Goal: Task Accomplishment & Management: Use online tool/utility

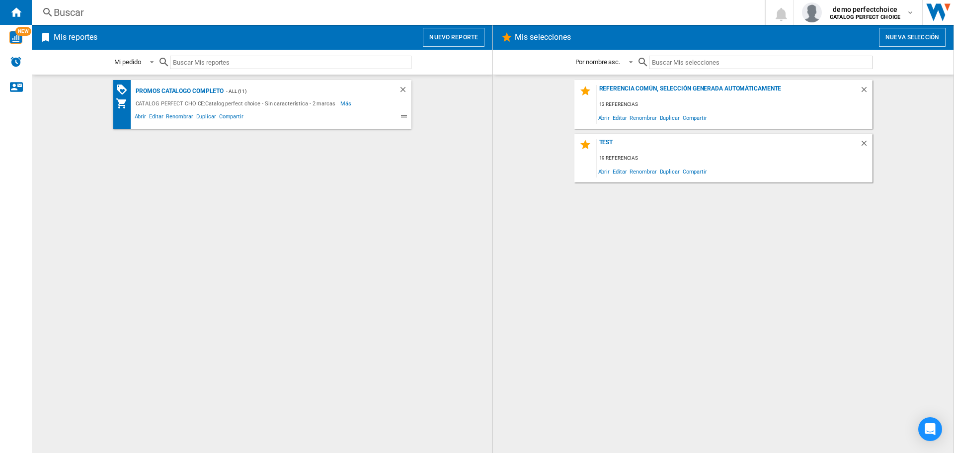
click at [452, 29] on button "Nuevo reporte" at bounding box center [454, 37] width 62 height 19
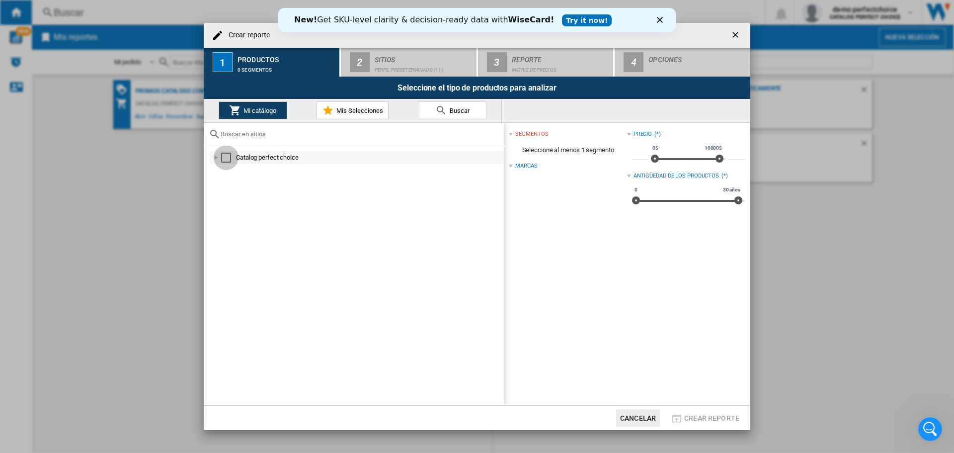
click at [230, 157] on div "Select" at bounding box center [226, 158] width 10 height 10
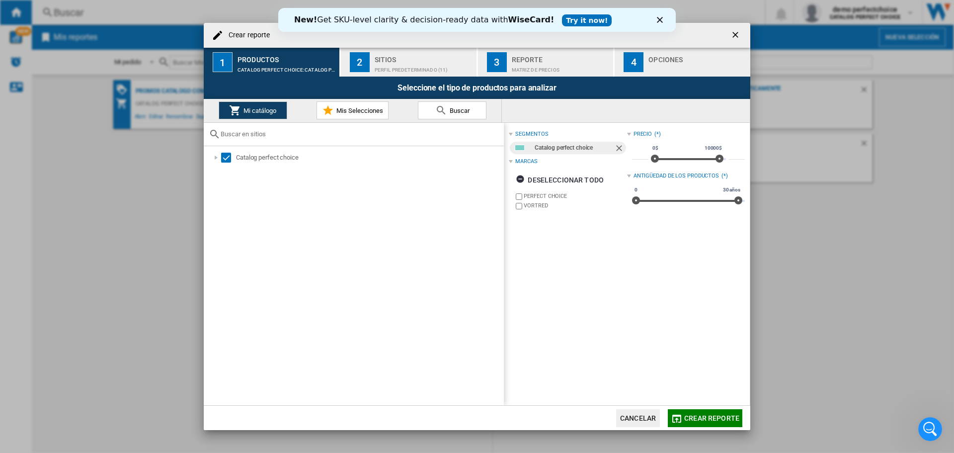
click at [418, 56] on div "Sitios" at bounding box center [424, 57] width 98 height 10
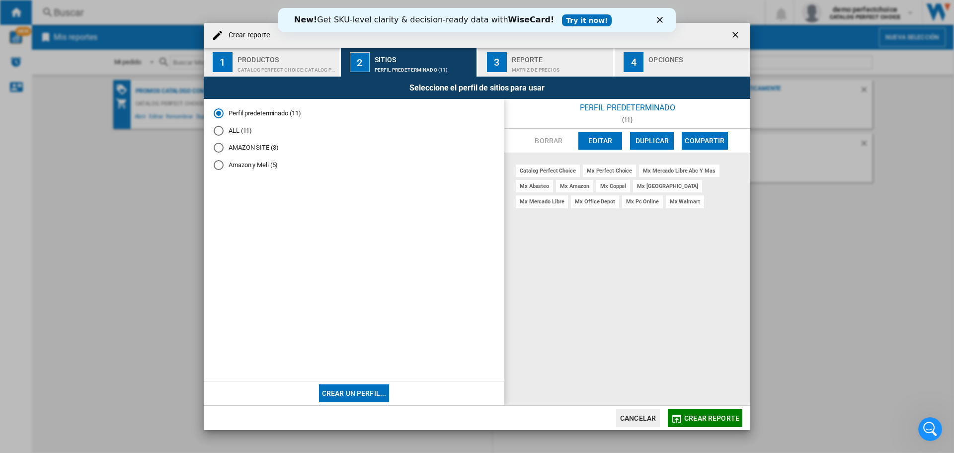
click at [598, 138] on button "Editar" at bounding box center [600, 141] width 44 height 18
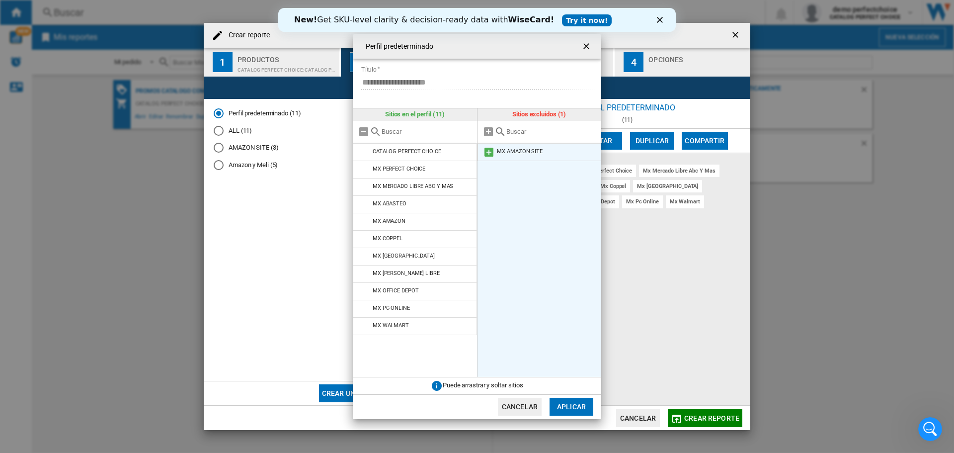
click at [488, 153] on md-icon at bounding box center [489, 152] width 12 height 12
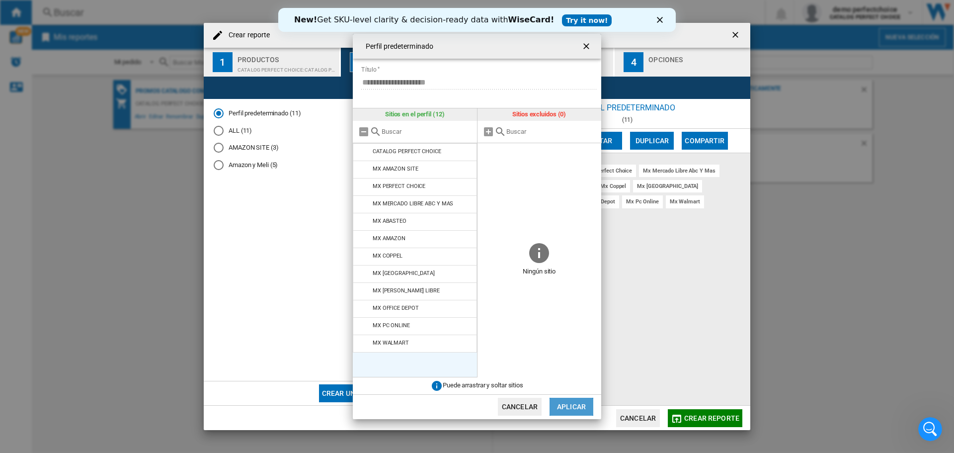
click at [577, 406] on button "Aplicar" at bounding box center [572, 407] width 44 height 18
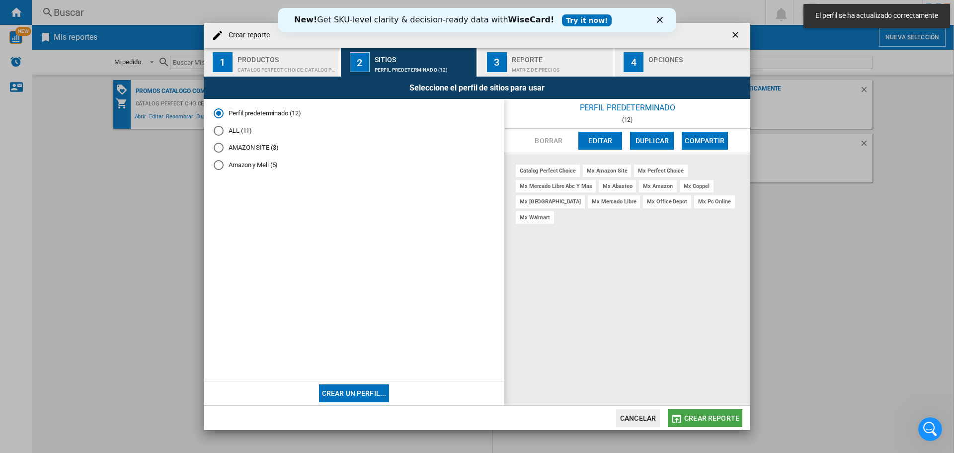
click at [710, 414] on span "Crear reporte" at bounding box center [711, 418] width 55 height 8
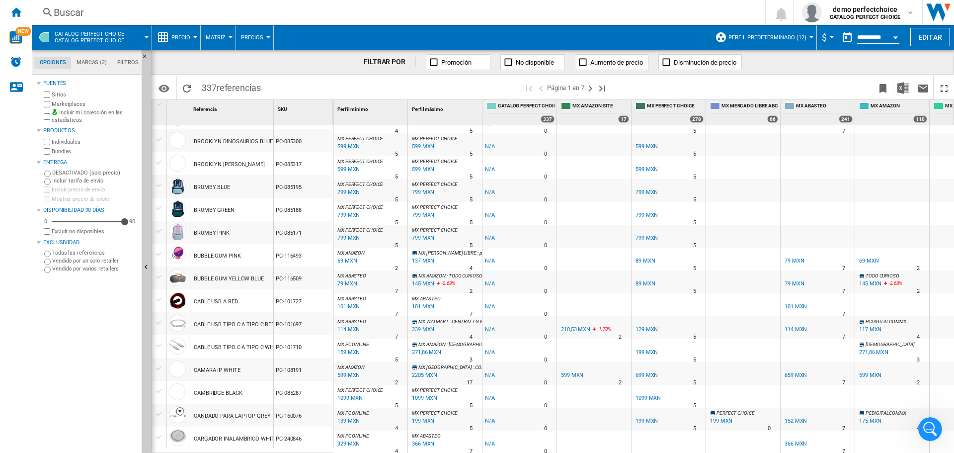
scroll to position [833, 0]
click at [588, 88] on ng-md-icon "Página siguiente" at bounding box center [590, 88] width 12 height 12
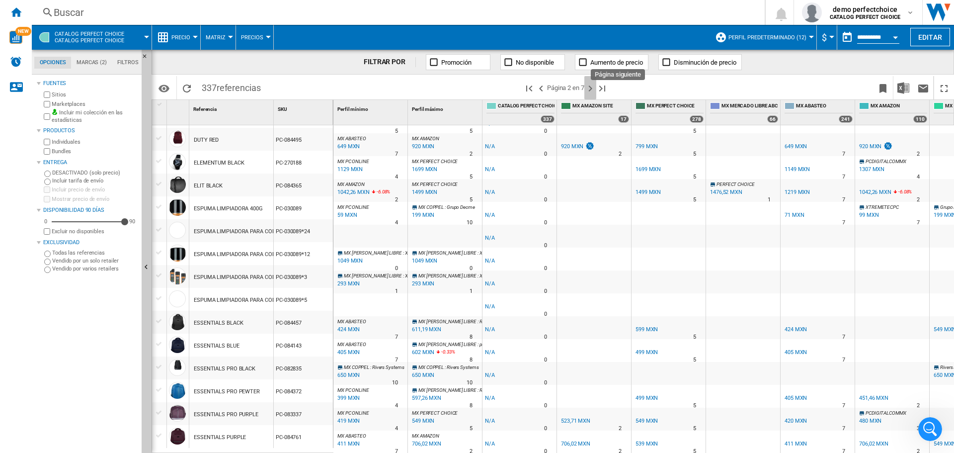
click at [592, 89] on ng-md-icon "Página siguiente" at bounding box center [590, 88] width 12 height 12
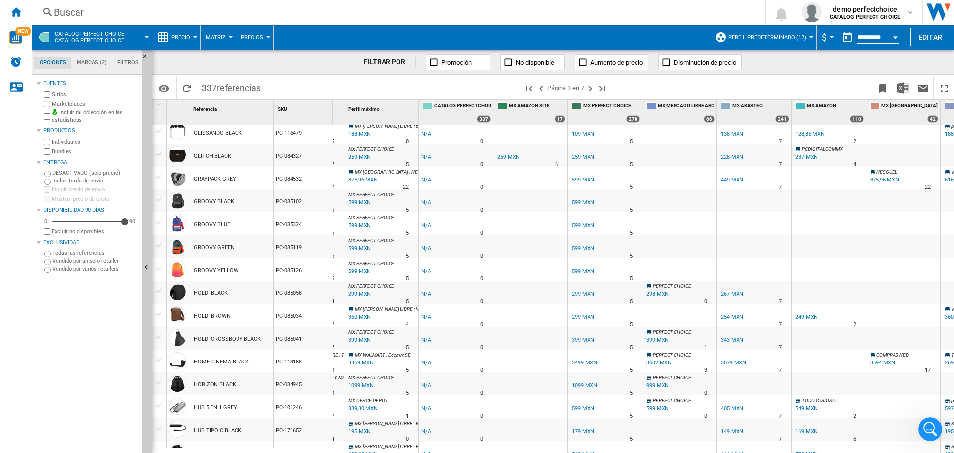
click at [161, 314] on div at bounding box center [159, 314] width 10 height 9
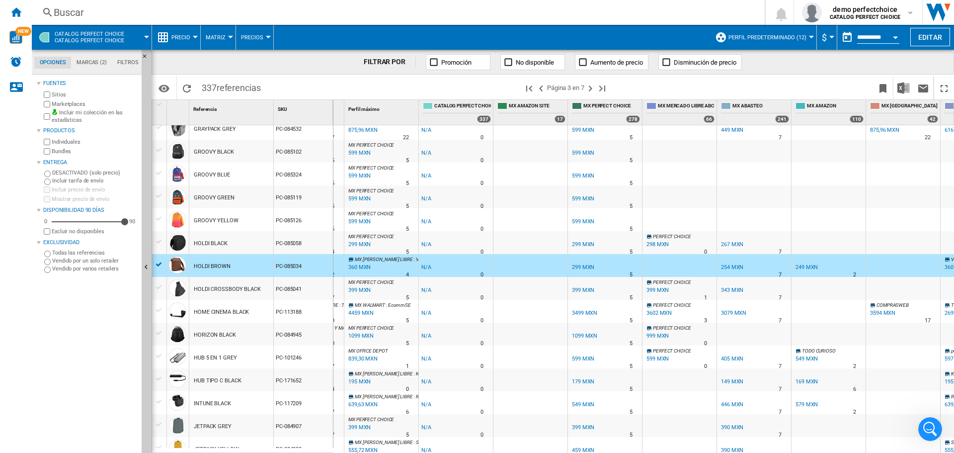
click at [157, 382] on div at bounding box center [159, 378] width 10 height 9
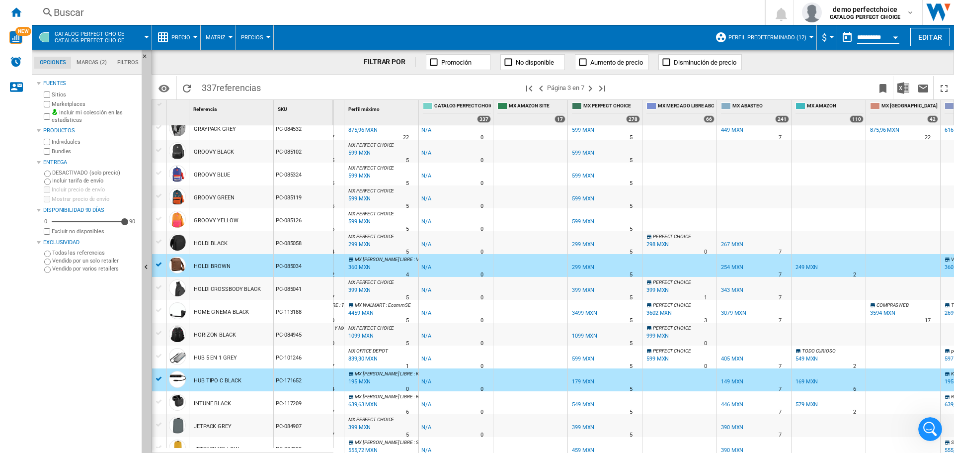
click at [160, 395] on div at bounding box center [159, 399] width 14 height 16
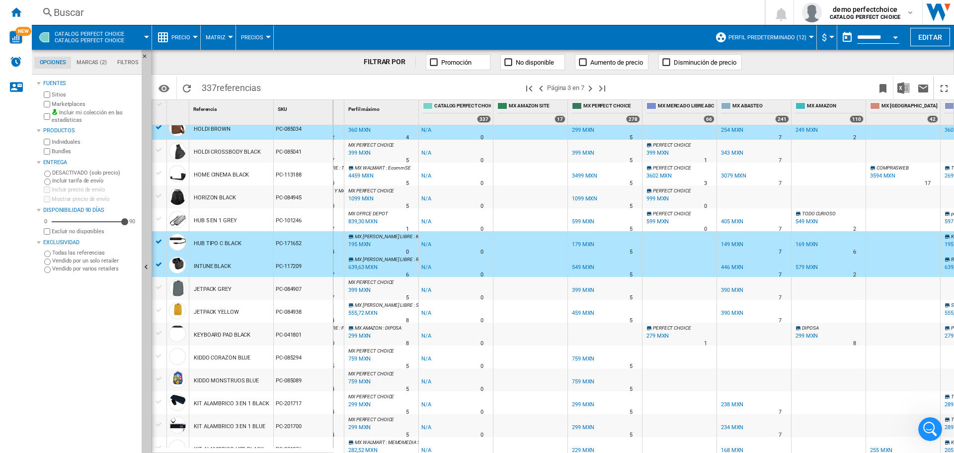
click at [808, 242] on div "169 MXN" at bounding box center [807, 244] width 22 height 6
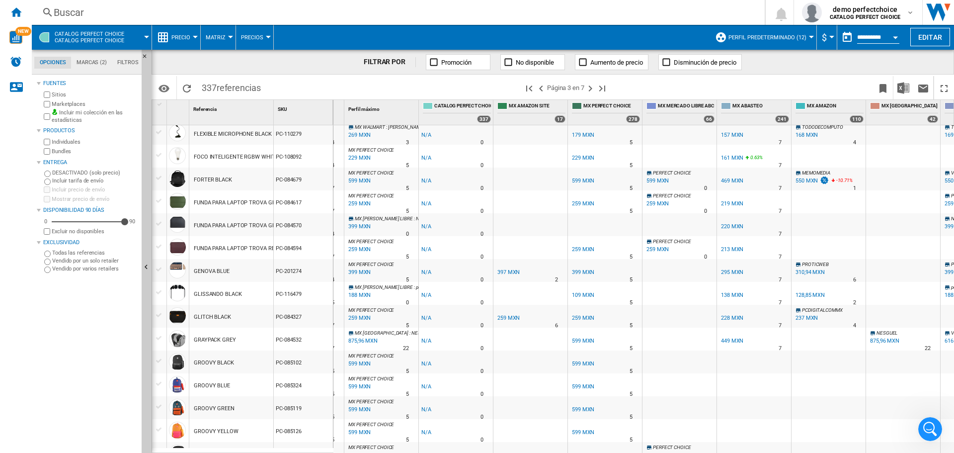
click at [508, 272] on div "397 MXN" at bounding box center [508, 272] width 22 height 6
click at [505, 273] on div "397 MXN" at bounding box center [508, 272] width 22 height 6
click at [159, 266] on div at bounding box center [159, 269] width 10 height 9
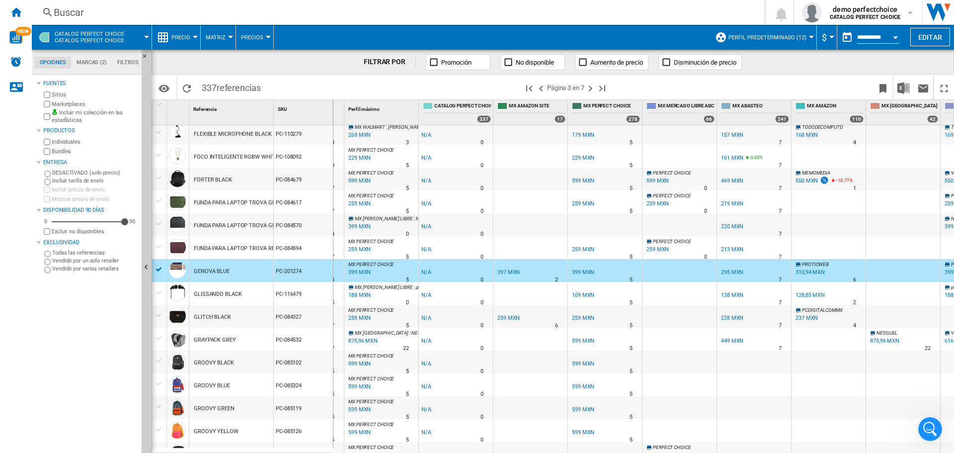
click at [156, 267] on div at bounding box center [159, 269] width 10 height 9
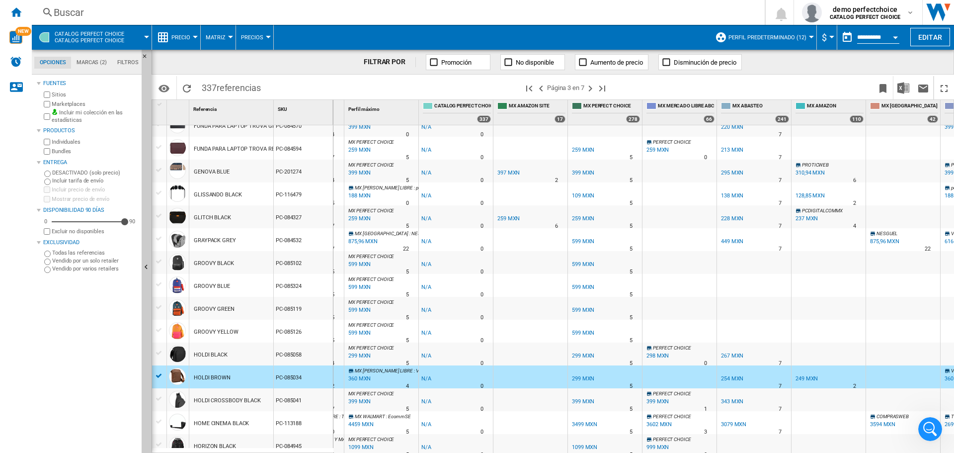
scroll to position [584, 0]
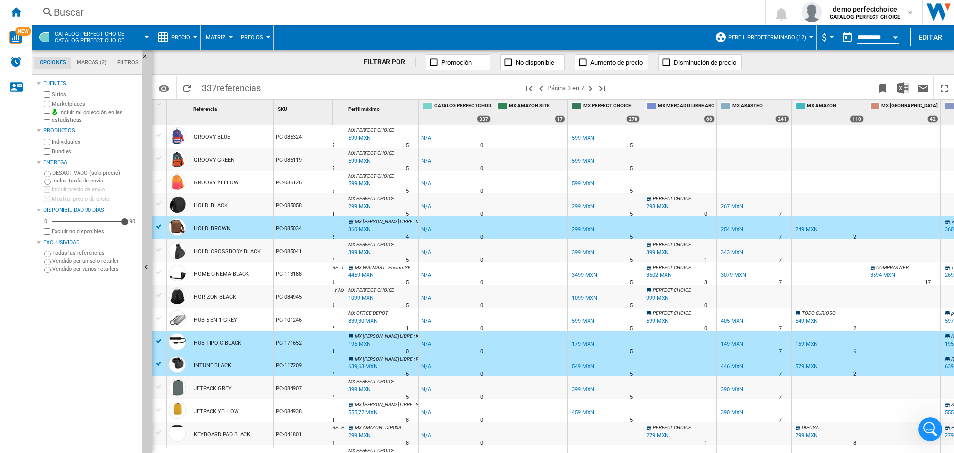
drag, startPoint x: 822, startPoint y: 263, endPoint x: 802, endPoint y: 249, distance: 24.7
click at [821, 263] on div at bounding box center [829, 273] width 74 height 23
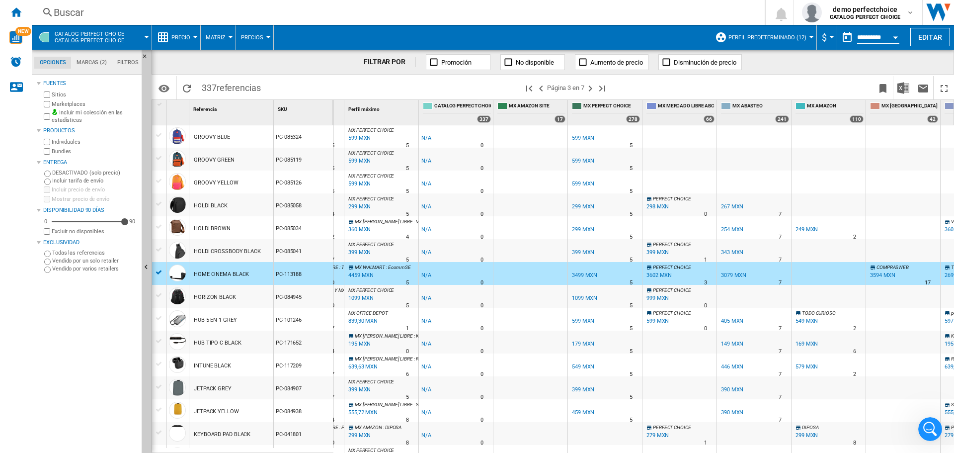
click at [801, 231] on div "249 MXN" at bounding box center [807, 229] width 22 height 6
click at [158, 270] on div at bounding box center [159, 272] width 10 height 9
